Goal: Information Seeking & Learning: Learn about a topic

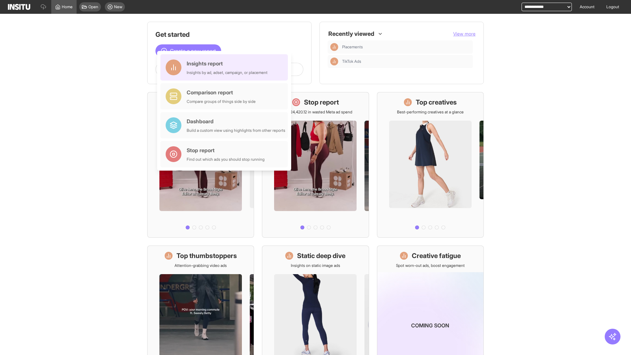
click at [226, 67] on div "Insights report Insights by ad, adset, campaign, or placement" at bounding box center [227, 67] width 81 height 16
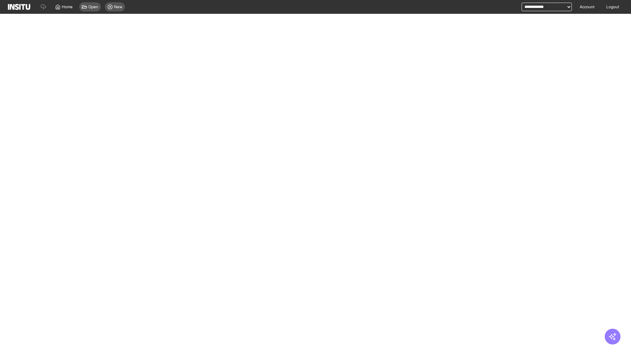
select select "**"
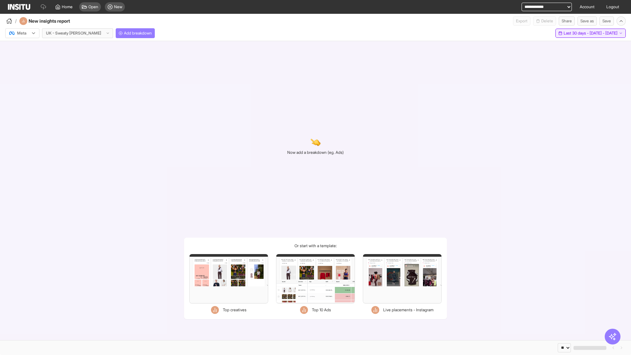
click at [578, 33] on span "Last 30 days - [DATE] - [DATE]" at bounding box center [591, 33] width 54 height 5
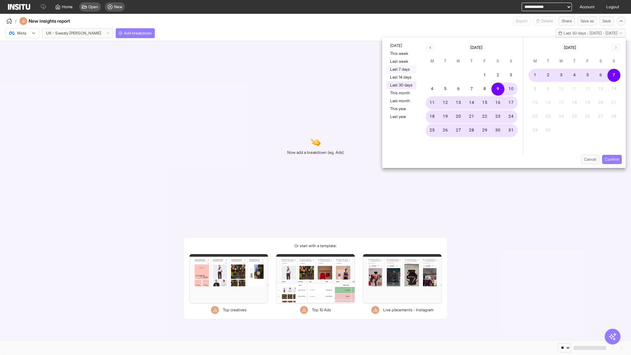
click at [401, 69] on button "Last 7 days" at bounding box center [401, 69] width 30 height 8
